Goal: Task Accomplishment & Management: Manage account settings

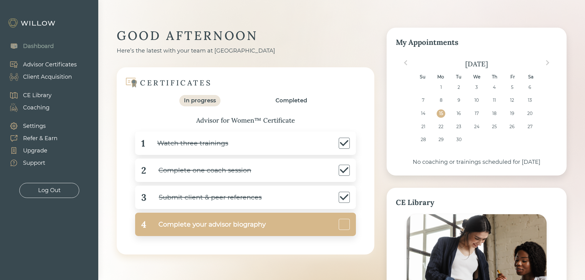
click at [212, 227] on div "Complete your advisor biography" at bounding box center [205, 224] width 119 height 14
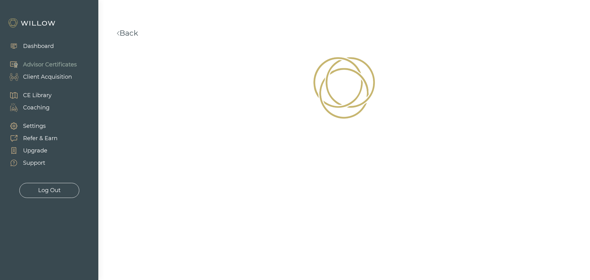
click at [40, 47] on div "Dashboard" at bounding box center [38, 46] width 31 height 8
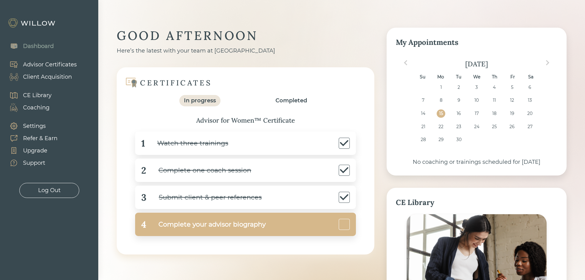
click at [316, 225] on div "4 Complete your advisor biography" at bounding box center [245, 223] width 221 height 23
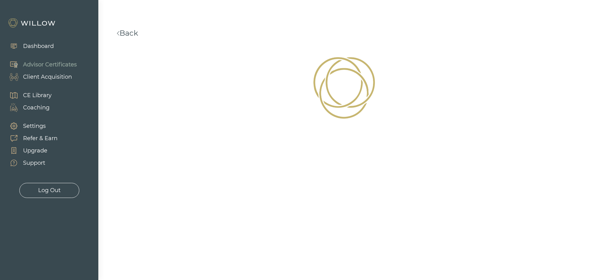
click at [124, 34] on link "Back" at bounding box center [127, 33] width 21 height 9
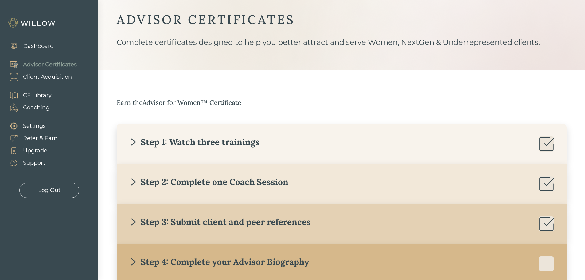
scroll to position [57, 0]
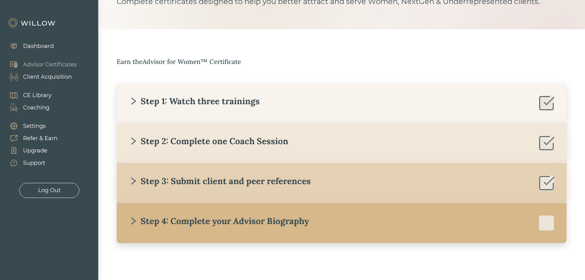
click at [445, 228] on div "Step 4: Complete your Advisor Biography" at bounding box center [341, 222] width 425 height 15
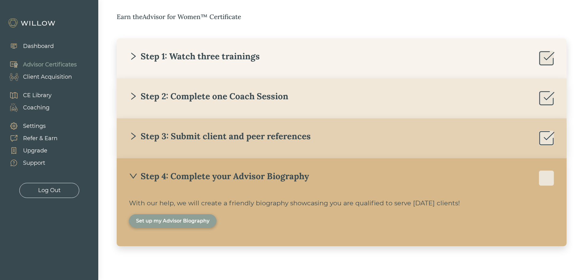
scroll to position [105, 0]
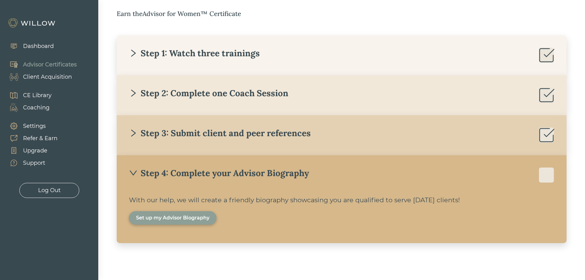
click at [179, 221] on div "Set up my Advisor Biography" at bounding box center [172, 217] width 73 height 7
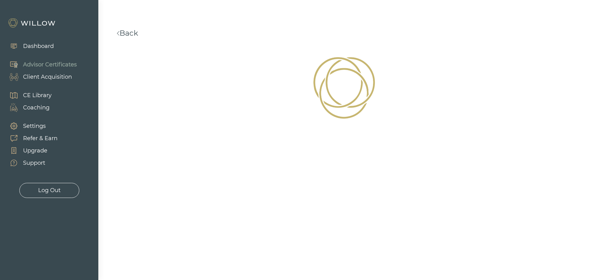
click at [43, 78] on div "Client Acquisition" at bounding box center [47, 77] width 49 height 8
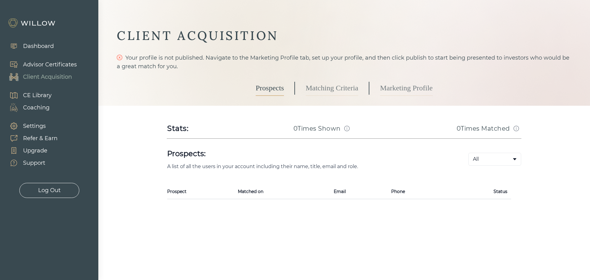
click at [396, 89] on link "Marketing Profile" at bounding box center [406, 87] width 53 height 15
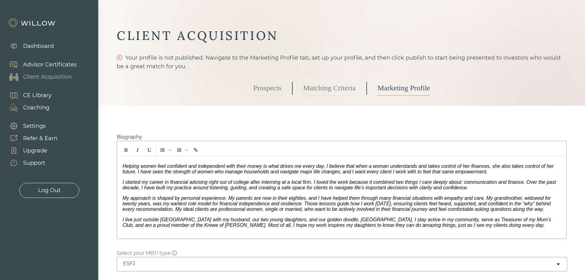
scroll to position [31, 0]
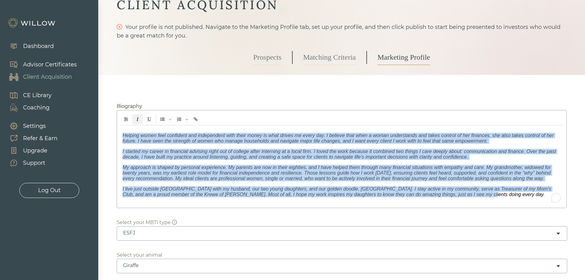
drag, startPoint x: 168, startPoint y: 158, endPoint x: 515, endPoint y: 215, distance: 351.6
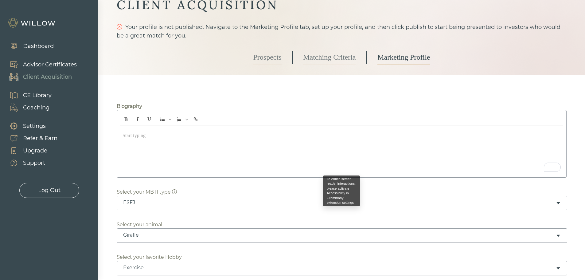
click at [126, 136] on p "﻿" at bounding box center [342, 136] width 438 height 6
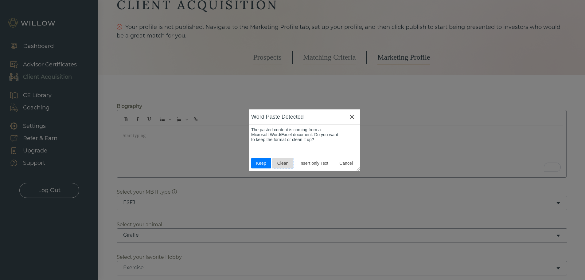
click at [283, 163] on span "Clean" at bounding box center [283, 163] width 16 height 5
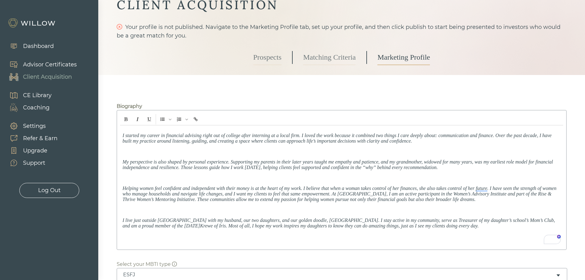
scroll to position [61, 0]
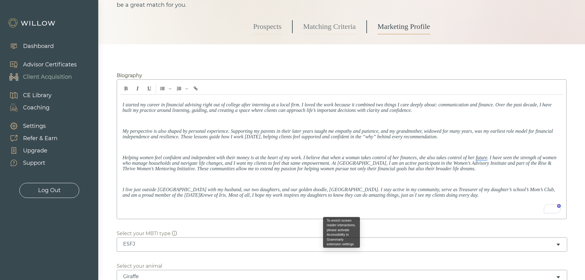
click at [130, 123] on div "I started my career in financial advising right out of college after interning …" at bounding box center [341, 155] width 443 height 121
click at [118, 121] on div "I started my career in financial advising right out of college after interning …" at bounding box center [342, 149] width 450 height 140
click at [122, 129] on div "I started my career in financial advising right out of college after interning …" at bounding box center [341, 155] width 443 height 121
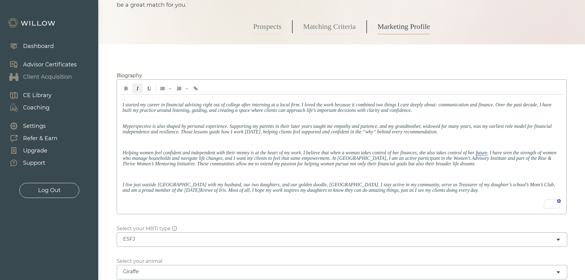
scroll to position [0, 0]
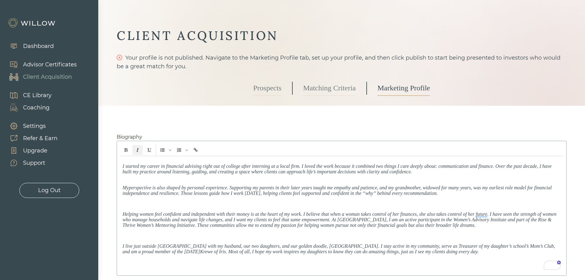
click at [121, 166] on div "I started my career in financial advising right out of college after interning …" at bounding box center [341, 214] width 443 height 116
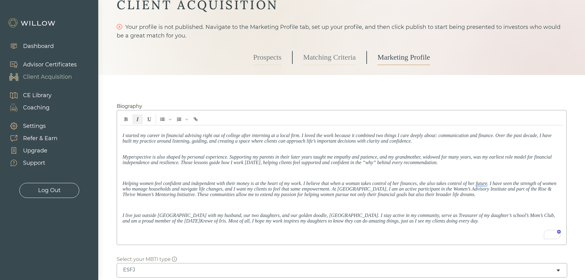
click at [120, 181] on div "I started my career in financial advising right out of college after interning …" at bounding box center [341, 183] width 443 height 116
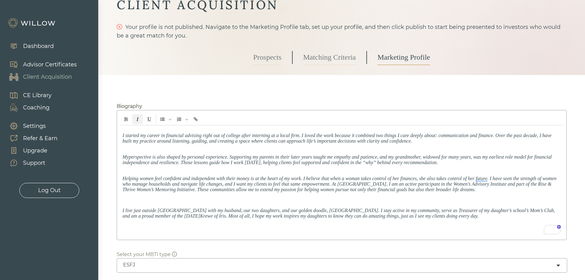
click at [124, 171] on p "Helping women feel confident and independent with their money is at the heart o…" at bounding box center [342, 181] width 438 height 22
click at [126, 201] on p "To enrich screen reader interactions, please activate Accessibility in Grammarl…" at bounding box center [342, 200] width 438 height 6
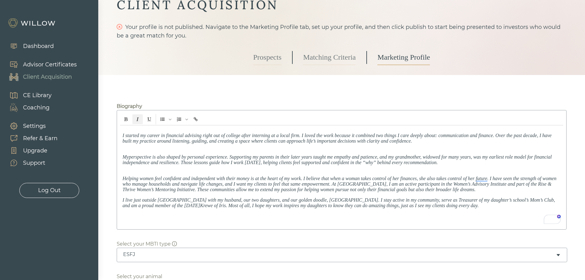
click at [129, 150] on p "My perspective is also shaped by personal experience. Supporting my parents in …" at bounding box center [342, 157] width 438 height 17
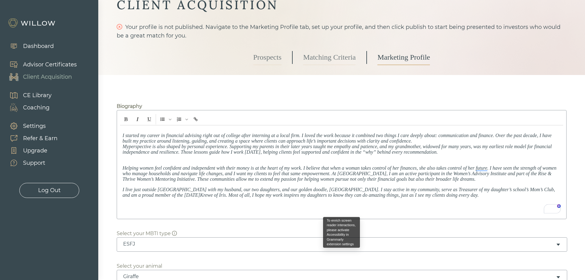
click at [123, 147] on span "My perspective is also shaped by personal experience. Supporting my parents in …" at bounding box center [337, 149] width 429 height 11
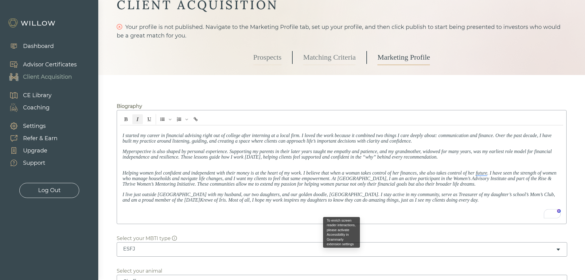
click at [123, 171] on span "Helping women feel confident and independent with their money is at the heart o…" at bounding box center [340, 178] width 434 height 16
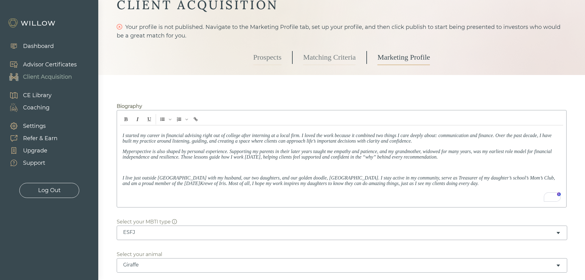
drag, startPoint x: 133, startPoint y: 167, endPoint x: 189, endPoint y: 193, distance: 61.7
click at [189, 193] on p "To enrich screen reader interactions, please activate Accessibility in Grammarl…" at bounding box center [342, 194] width 438 height 6
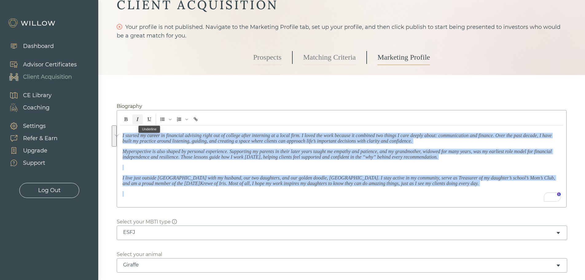
drag, startPoint x: 457, startPoint y: 189, endPoint x: 112, endPoint y: 127, distance: 349.9
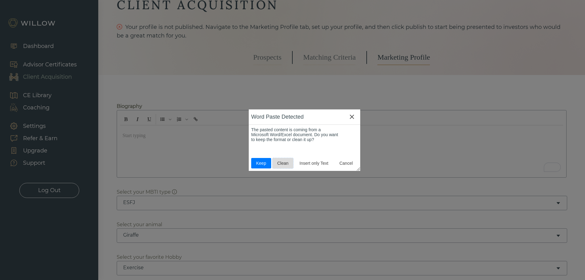
click at [283, 167] on button "Clean" at bounding box center [282, 163] width 21 height 10
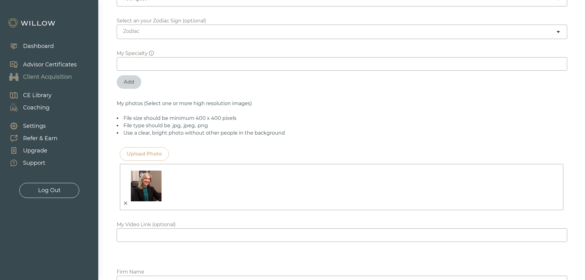
scroll to position [461, 0]
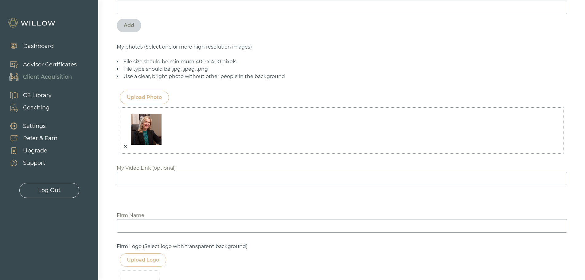
click at [133, 230] on input at bounding box center [342, 226] width 450 height 14
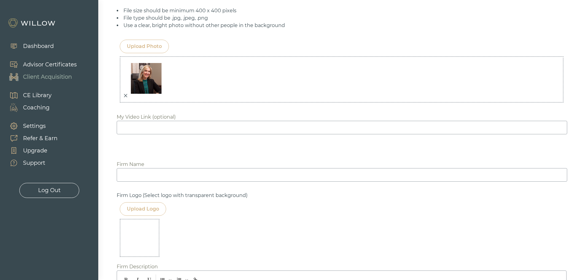
scroll to position [553, 0]
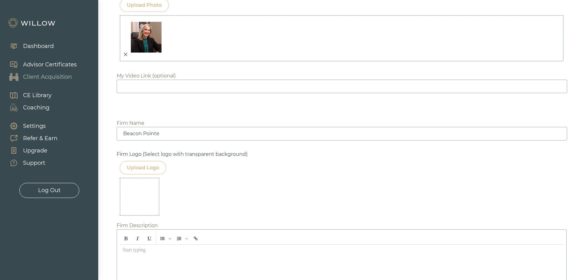
type input "Beacon Pointe"
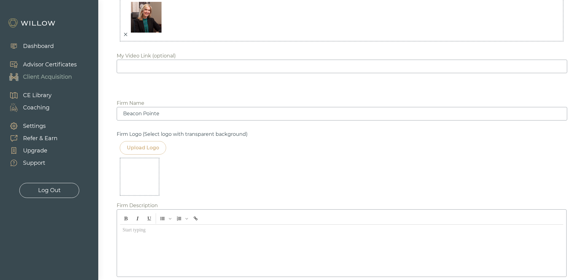
scroll to position [583, 0]
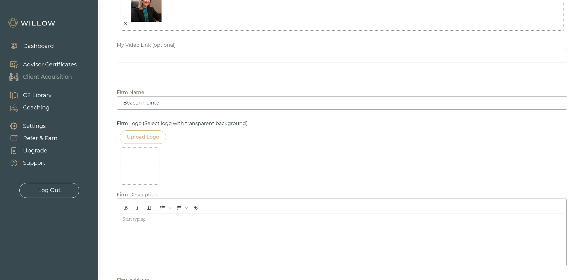
click at [141, 226] on div at bounding box center [341, 238] width 443 height 49
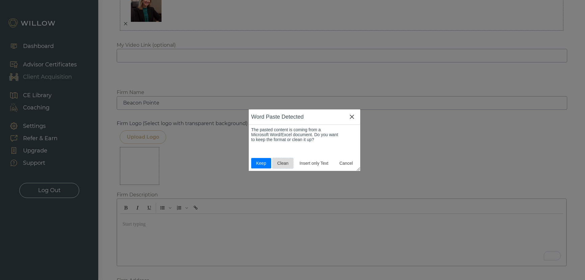
click at [283, 161] on span "Clean" at bounding box center [283, 163] width 16 height 5
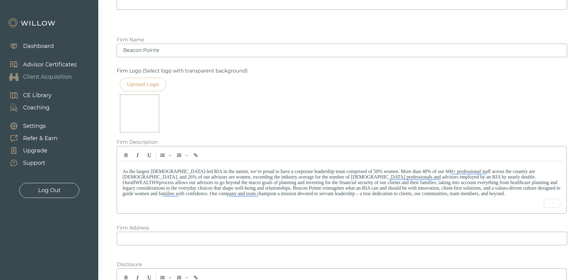
scroll to position [645, 0]
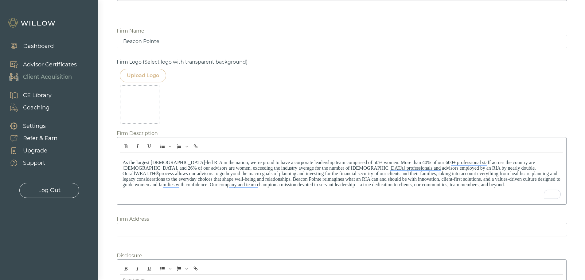
click at [145, 73] on div "Upload Logo" at bounding box center [143, 75] width 32 height 7
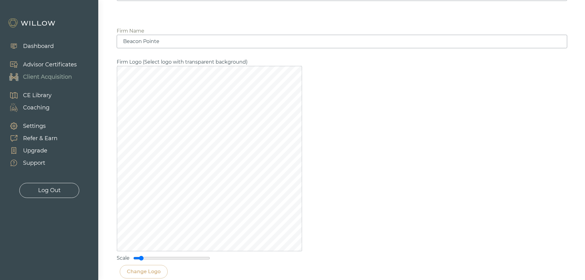
drag, startPoint x: 171, startPoint y: 260, endPoint x: 141, endPoint y: 260, distance: 30.1
type input "0.2"
click at [141, 260] on input "range" at bounding box center [171, 257] width 77 height 5
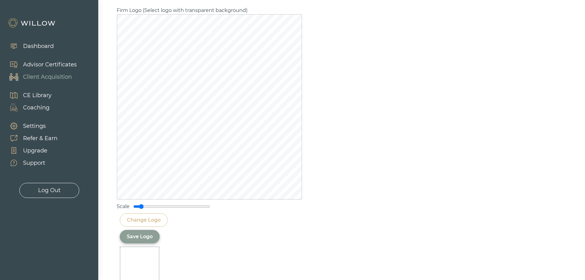
scroll to position [706, 0]
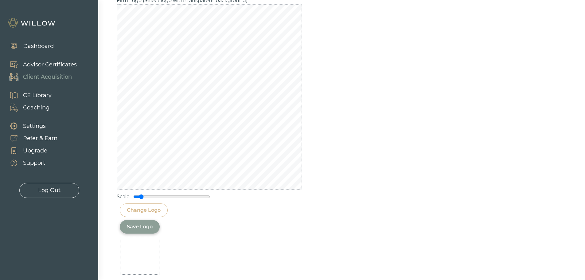
click at [137, 228] on div "Save Logo" at bounding box center [140, 226] width 26 height 7
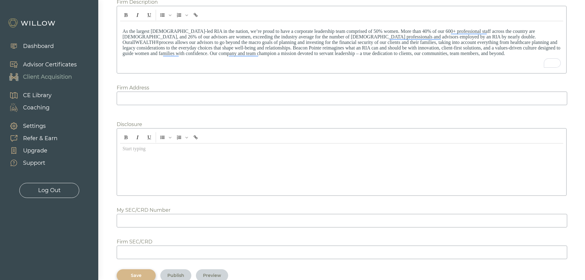
scroll to position [767, 0]
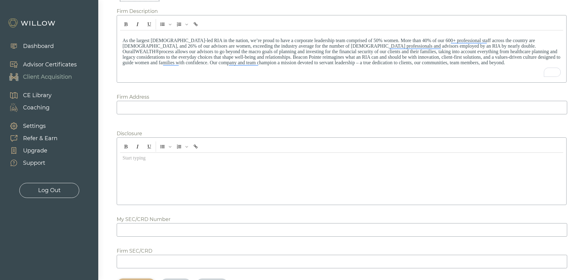
click at [145, 103] on input at bounding box center [342, 108] width 450 height 14
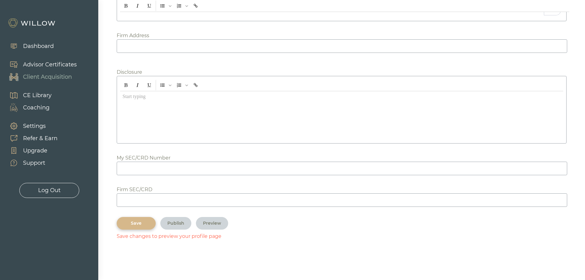
click at [133, 224] on div "Save" at bounding box center [136, 223] width 25 height 6
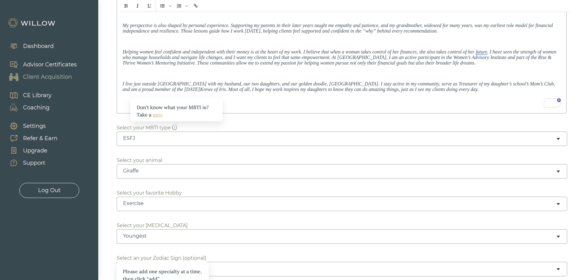
scroll to position [47, 0]
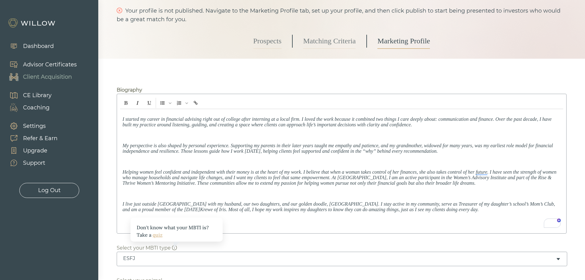
click at [332, 45] on link "Matching Criteria" at bounding box center [329, 40] width 53 height 15
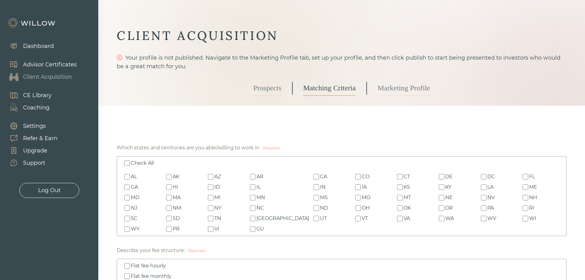
click at [415, 89] on link "Marketing Profile" at bounding box center [403, 87] width 53 height 15
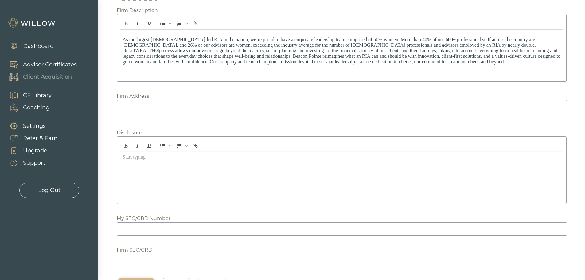
scroll to position [815, 0]
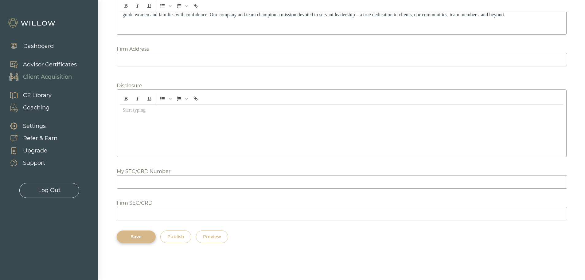
click at [228, 240] on div "Save Publish Preview" at bounding box center [342, 236] width 450 height 13
click at [223, 238] on button "Preview" at bounding box center [212, 236] width 32 height 13
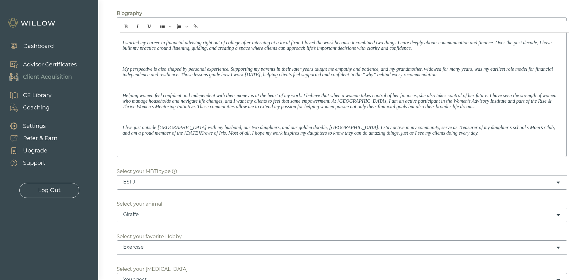
scroll to position [47, 0]
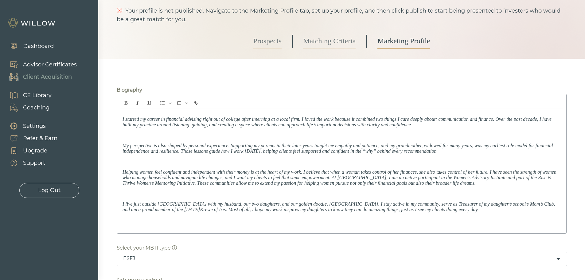
click at [139, 134] on p at bounding box center [342, 135] width 438 height 6
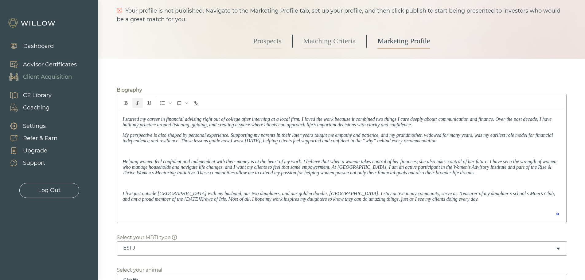
click at [128, 151] on p "To enrich screen reader interactions, please activate Accessibility in Grammarl…" at bounding box center [342, 151] width 438 height 6
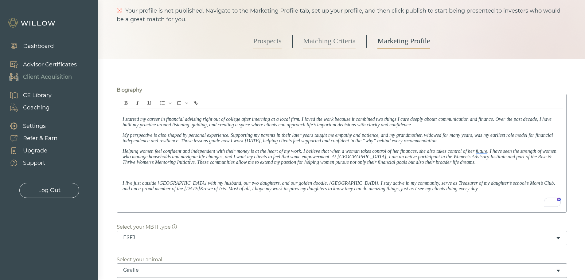
click at [139, 173] on p "To enrich screen reader interactions, please activate Accessibility in Grammarl…" at bounding box center [342, 173] width 438 height 6
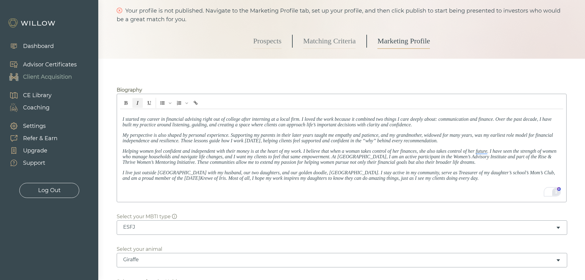
click at [557, 193] on html "Dashboard Advisor Certificates Client Acquisition CE Library Coaching Settings …" at bounding box center [292, 93] width 585 height 280
click at [556, 192] on div "2" at bounding box center [556, 191] width 7 height 7
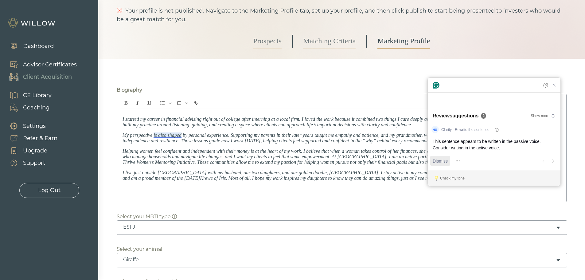
click at [443, 162] on span "Dismiss" at bounding box center [440, 161] width 15 height 6
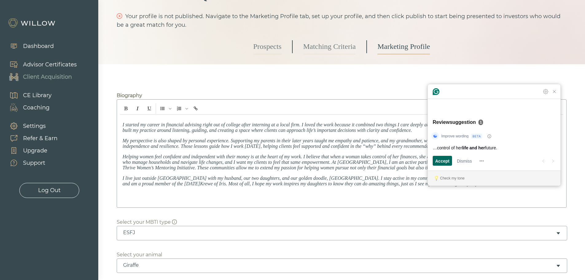
click at [443, 162] on span "Accept" at bounding box center [442, 161] width 14 height 6
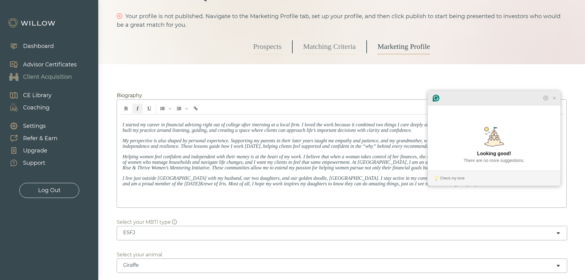
click at [559, 105] on div at bounding box center [494, 98] width 133 height 15
click at [553, 102] on icon "Close Grammarly Assistant" at bounding box center [554, 97] width 7 height 7
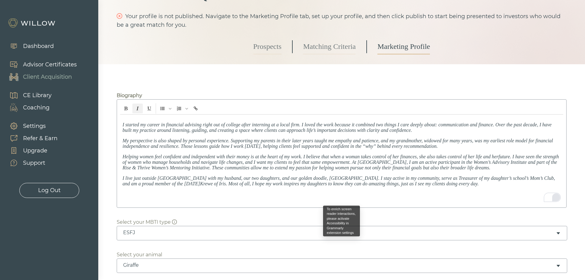
click at [273, 162] on span "Helping women feel confident and independent with their money is at the heart o…" at bounding box center [341, 162] width 436 height 16
click at [271, 168] on span "Helping women feel confident and independent with their money is at the heart o…" at bounding box center [341, 162] width 436 height 16
click at [227, 200] on div "I started my career in financial advising right out of college after interning …" at bounding box center [341, 160] width 443 height 90
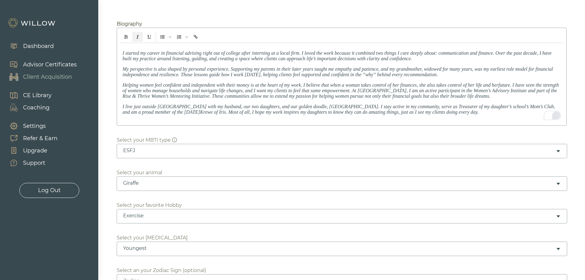
scroll to position [134, 0]
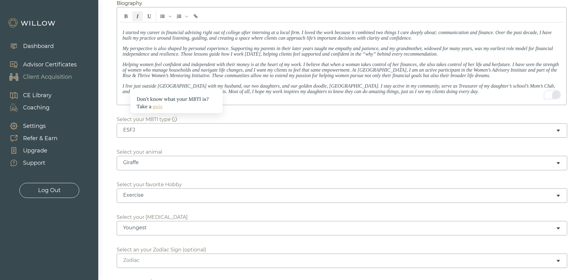
click at [159, 104] on link "quiz" at bounding box center [158, 106] width 10 height 6
click at [173, 164] on div "Giraffe" at bounding box center [339, 162] width 433 height 7
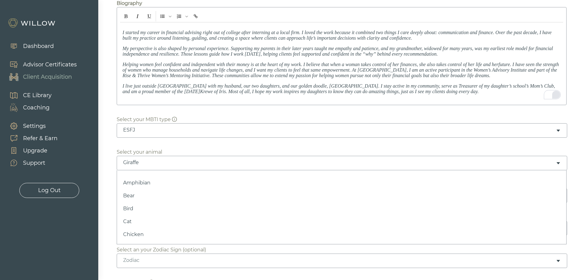
click at [161, 174] on div "Amphibian Bear Bird Cat Chicken Cow Dog Dolphin Elephant Fish Fox Giraffe Horse…" at bounding box center [342, 207] width 450 height 74
click at [140, 162] on div "Whale" at bounding box center [339, 162] width 433 height 7
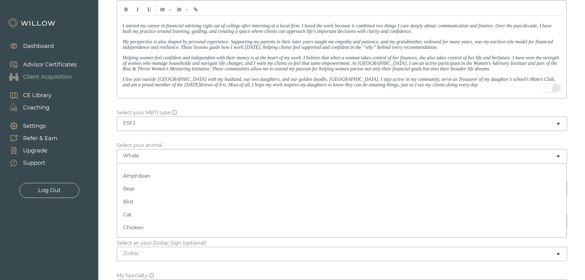
scroll to position [215, 0]
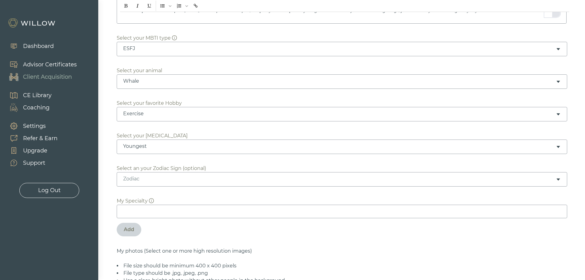
click at [139, 81] on div "Whale" at bounding box center [339, 81] width 433 height 7
click at [149, 82] on div "Whale" at bounding box center [339, 81] width 433 height 7
click at [144, 180] on div "Zodiac" at bounding box center [339, 178] width 433 height 7
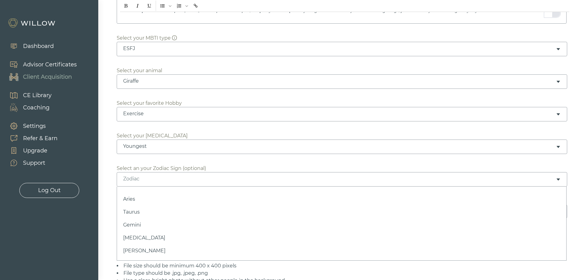
click at [128, 189] on div "Aries Taurus Gemini Cancer Leo Virgo Libra Scorpio Sagittarius Capricorn Aquari…" at bounding box center [342, 223] width 450 height 74
click at [109, 144] on div at bounding box center [292, 140] width 585 height 280
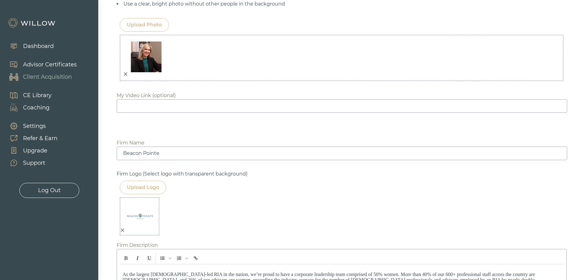
scroll to position [522, 0]
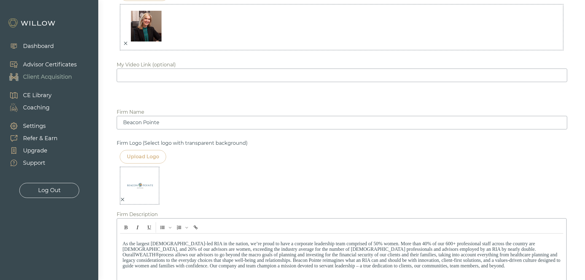
click at [140, 157] on div "Upload Logo" at bounding box center [143, 156] width 32 height 7
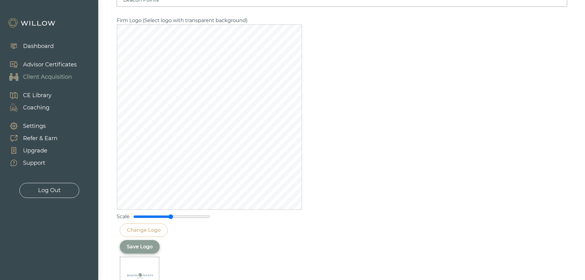
scroll to position [645, 0]
drag, startPoint x: 170, startPoint y: 216, endPoint x: 139, endPoint y: 215, distance: 31.3
type input "0.15"
click at [139, 215] on input "range" at bounding box center [171, 216] width 77 height 5
click at [147, 230] on div "Change Logo" at bounding box center [144, 229] width 34 height 7
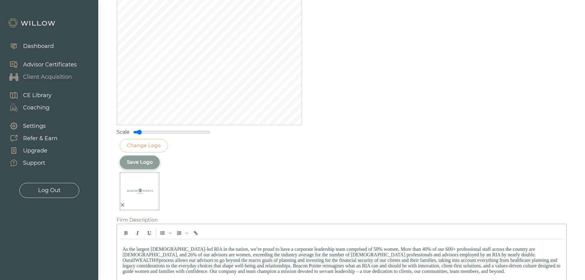
scroll to position [737, 0]
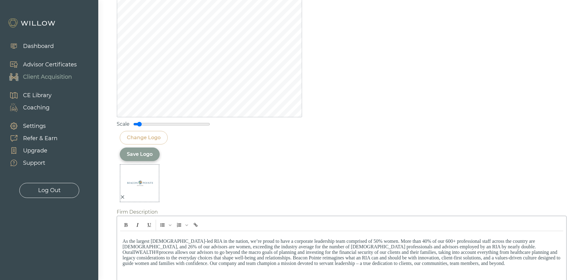
click at [139, 155] on div "Save Logo" at bounding box center [140, 153] width 26 height 7
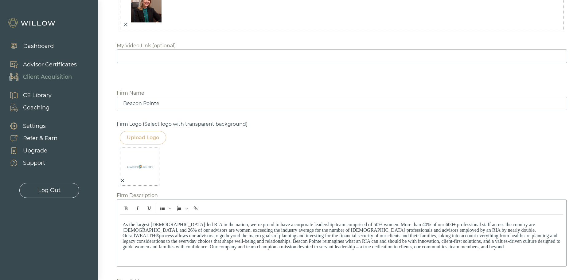
click at [150, 165] on img at bounding box center [140, 166] width 31 height 31
click at [146, 156] on img at bounding box center [140, 166] width 31 height 31
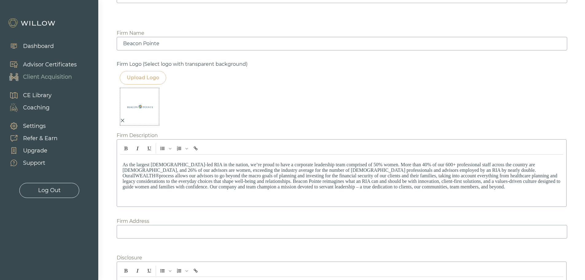
scroll to position [602, 0]
click at [146, 109] on img at bounding box center [140, 105] width 31 height 31
click at [124, 121] on icon "close" at bounding box center [122, 119] width 4 height 4
click at [135, 77] on div "Upload Logo" at bounding box center [143, 75] width 32 height 7
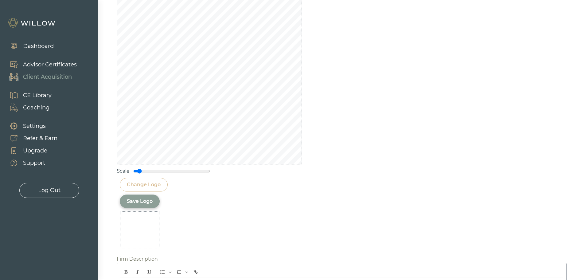
scroll to position [725, 0]
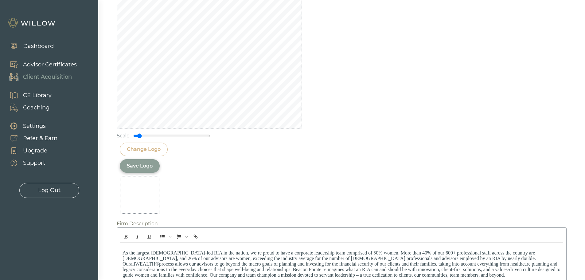
click at [146, 165] on div "Save Logo" at bounding box center [140, 165] width 26 height 7
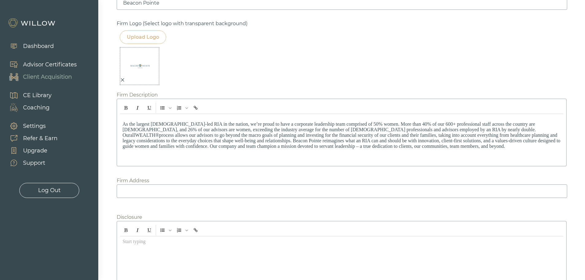
scroll to position [652, 0]
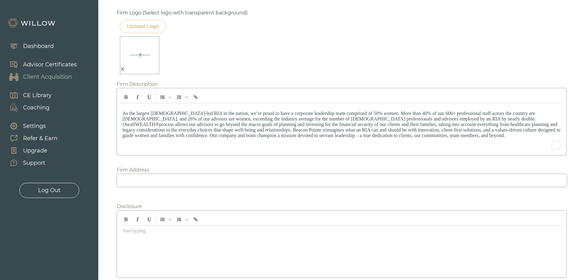
click at [215, 149] on div "As the largest female-led RIA in the nation, we’re proud to have a corporate le…" at bounding box center [341, 127] width 443 height 49
click at [182, 182] on input at bounding box center [342, 180] width 450 height 14
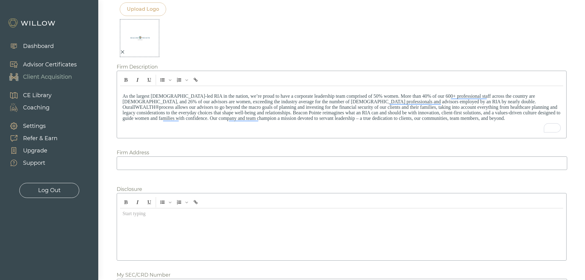
scroll to position [683, 0]
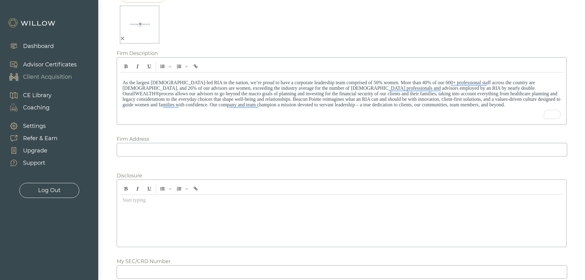
click at [156, 153] on input at bounding box center [342, 150] width 450 height 14
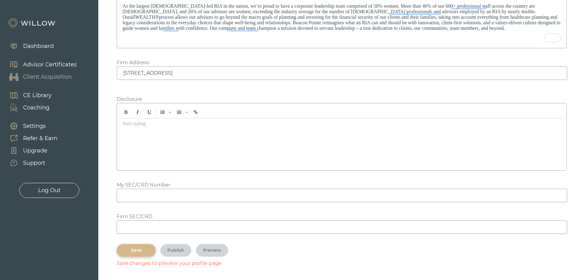
scroll to position [775, 0]
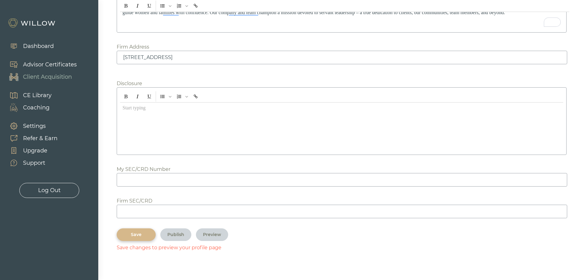
type input "3000 21st Street, Metairie, LA 70002"
click at [143, 179] on input at bounding box center [342, 180] width 450 height 14
click at [120, 181] on input at bounding box center [342, 180] width 450 height 14
paste input "5856232"
click at [123, 179] on input "5856232" at bounding box center [342, 180] width 450 height 14
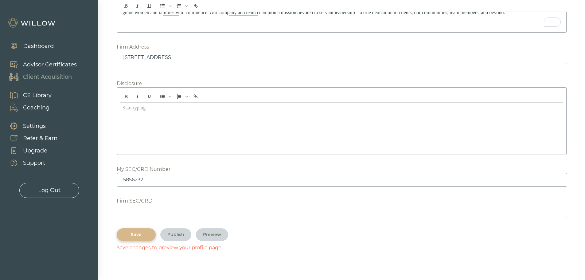
type input "5856232"
click at [130, 209] on input at bounding box center [342, 211] width 450 height 14
click at [185, 213] on input at bounding box center [342, 211] width 450 height 14
type input "119290"
click at [132, 235] on div "Save" at bounding box center [136, 234] width 25 height 6
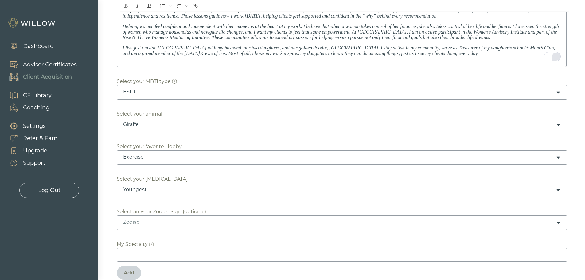
scroll to position [159, 0]
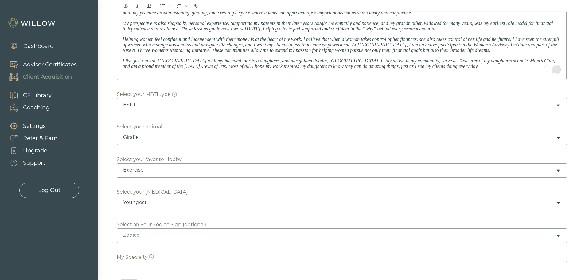
click at [158, 140] on div "Giraffe" at bounding box center [339, 137] width 433 height 7
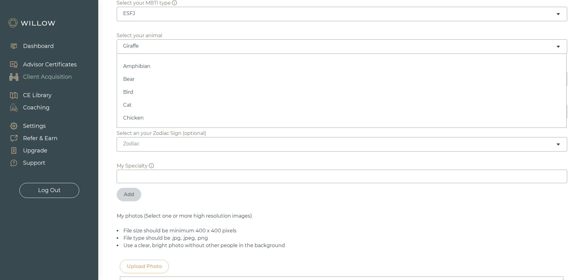
scroll to position [251, 0]
click at [109, 107] on div at bounding box center [292, 140] width 585 height 280
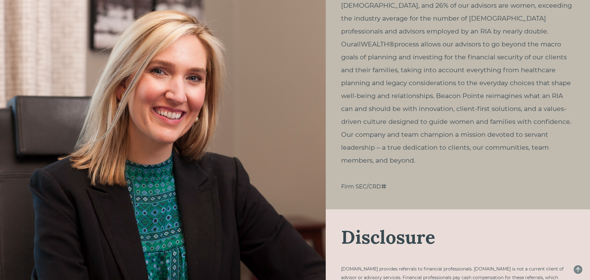
scroll to position [549, 0]
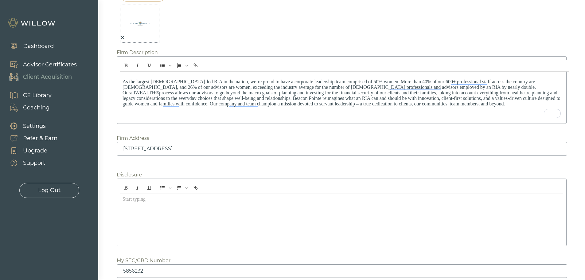
scroll to position [773, 0]
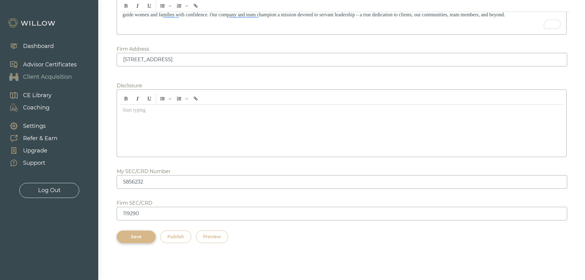
click at [147, 236] on div "Save" at bounding box center [136, 236] width 25 height 6
click at [220, 239] on div "Preview" at bounding box center [212, 236] width 18 height 6
